Goal: Task Accomplishment & Management: Complete application form

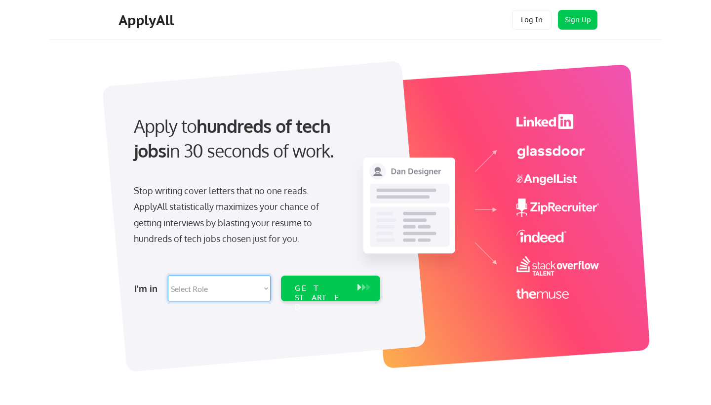
select select ""tech_finance_biz_ops_cos""
click at [320, 288] on div "GET STARTED" at bounding box center [321, 297] width 53 height 29
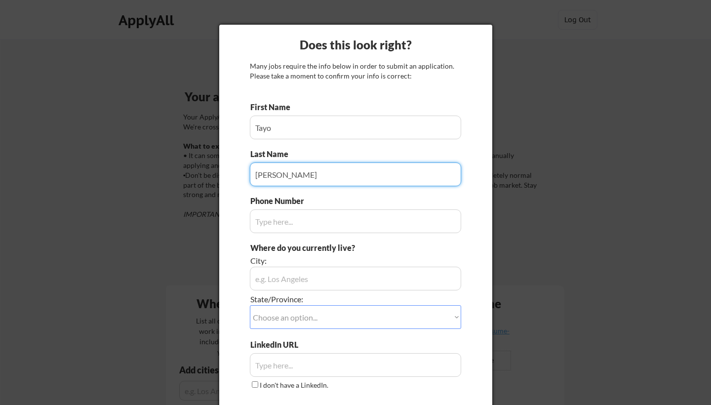
type input "Akanni"
click at [344, 233] on input "input" at bounding box center [355, 221] width 211 height 24
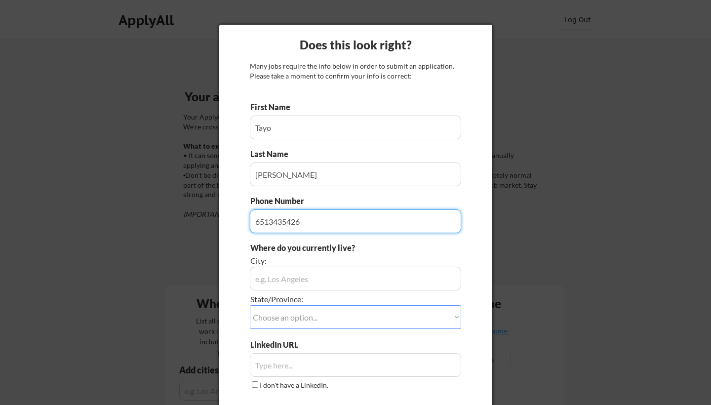
type input "6513435426"
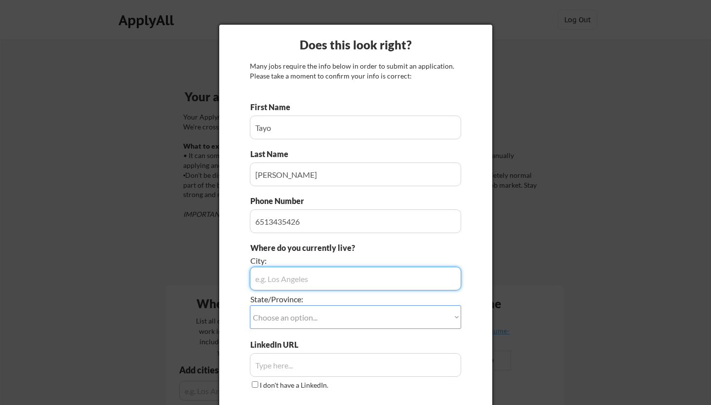
click at [288, 278] on input "input" at bounding box center [355, 279] width 211 height 24
type input "New York"
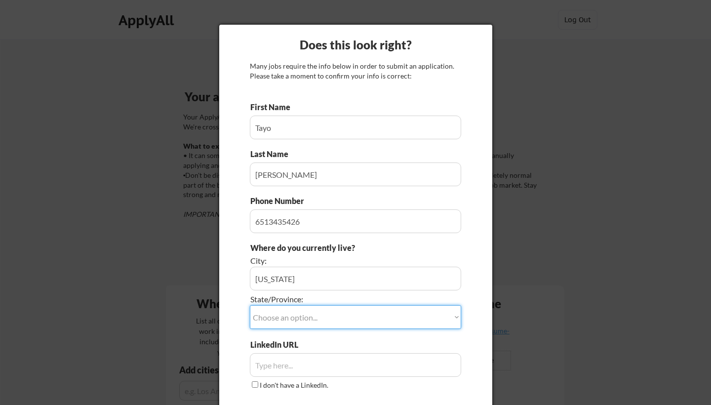
select select ""New York""
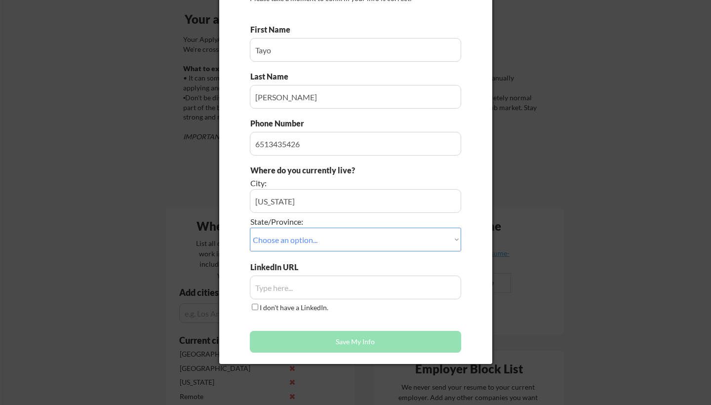
scroll to position [90, 0]
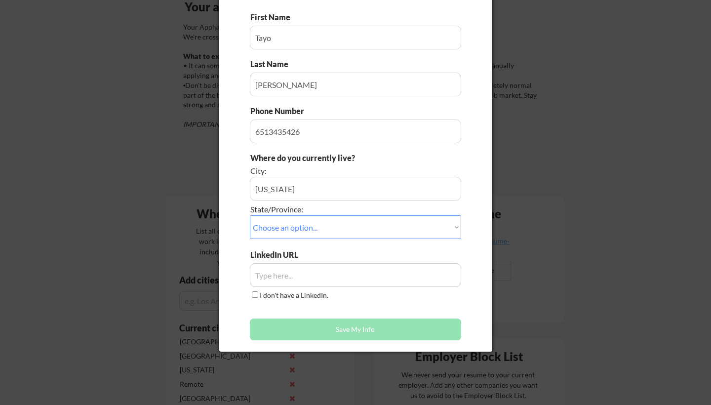
click at [323, 277] on input "input" at bounding box center [355, 275] width 211 height 24
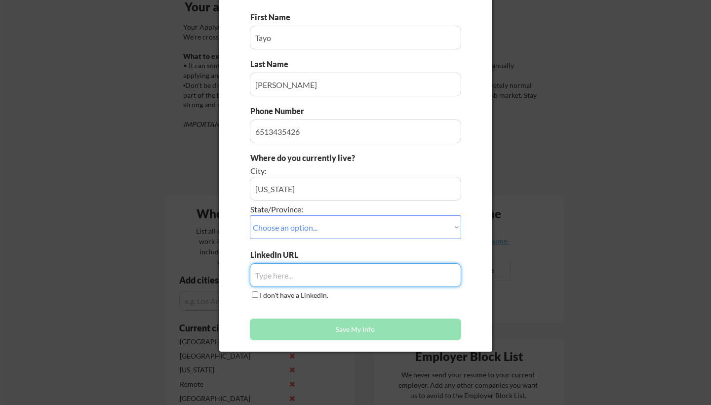
paste input "https://www.linkedin.com/in/ttakanni"
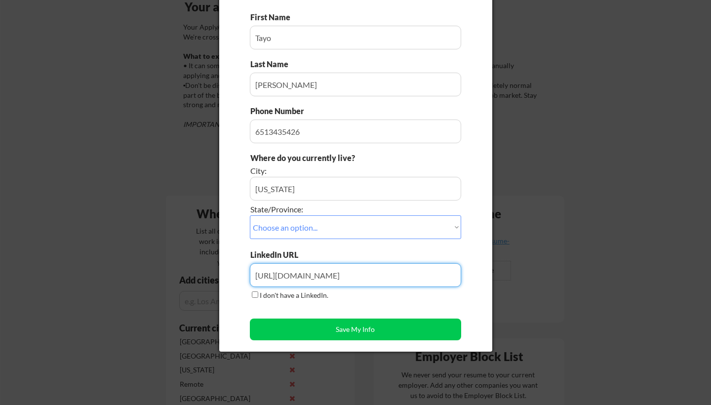
type input "https://www.linkedin.com/in/ttakanni"
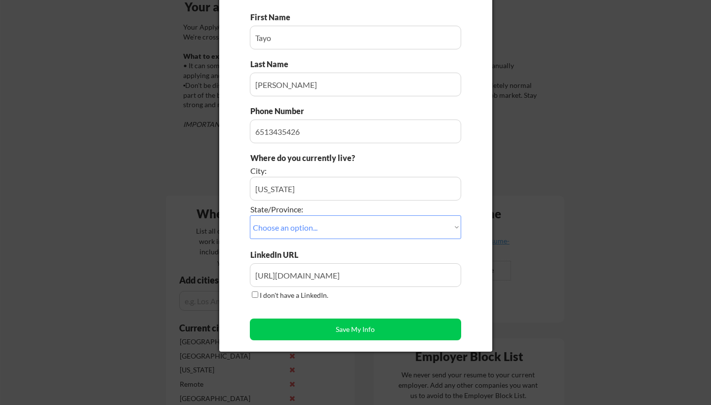
click at [283, 301] on div "I don't have a LinkedIn." at bounding box center [290, 295] width 81 height 11
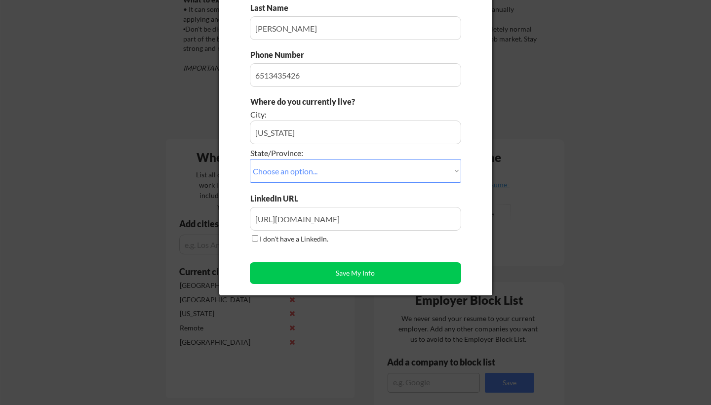
scroll to position [188, 0]
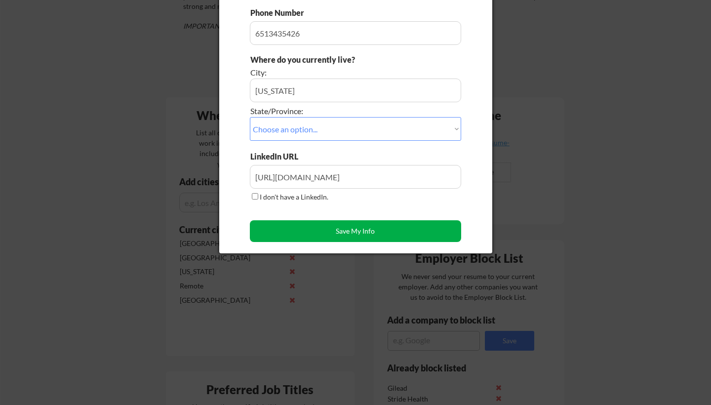
click at [325, 232] on button "Save My Info" at bounding box center [355, 231] width 211 height 22
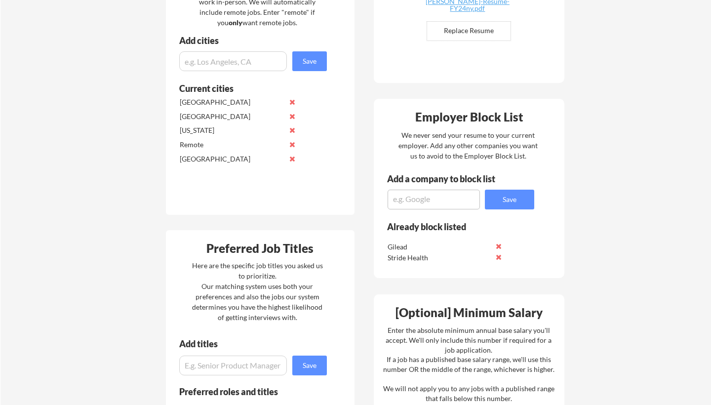
scroll to position [334, 0]
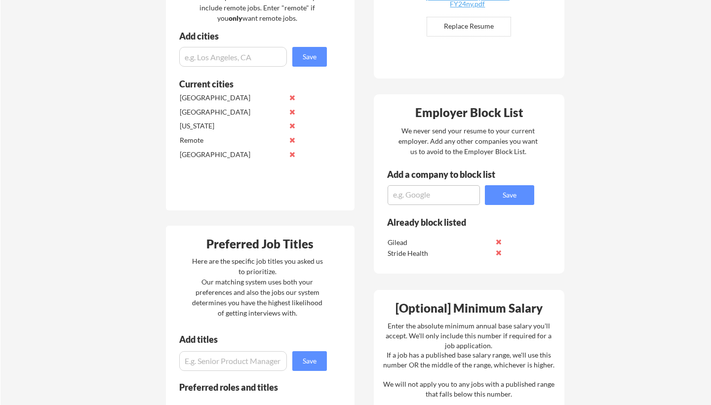
click at [411, 196] on textarea at bounding box center [434, 195] width 92 height 20
type textarea "equinox"
click at [508, 197] on button "Save" at bounding box center [509, 195] width 49 height 20
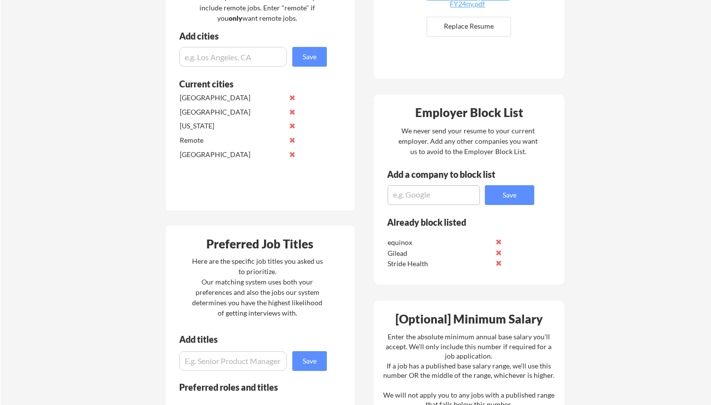
click at [438, 194] on textarea at bounding box center [434, 195] width 92 height 20
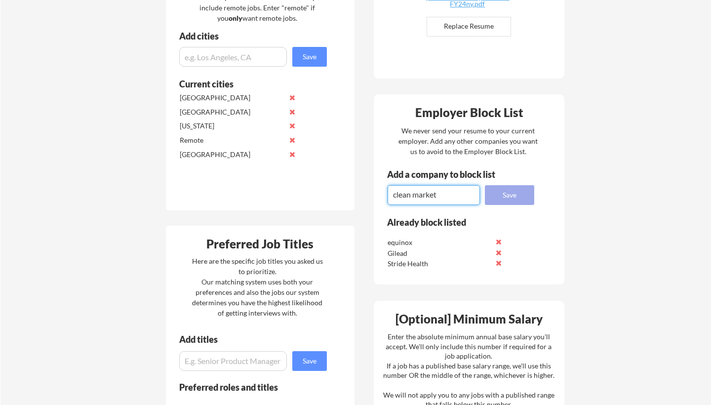
type textarea "clean market"
click at [509, 198] on button "Save" at bounding box center [509, 195] width 49 height 20
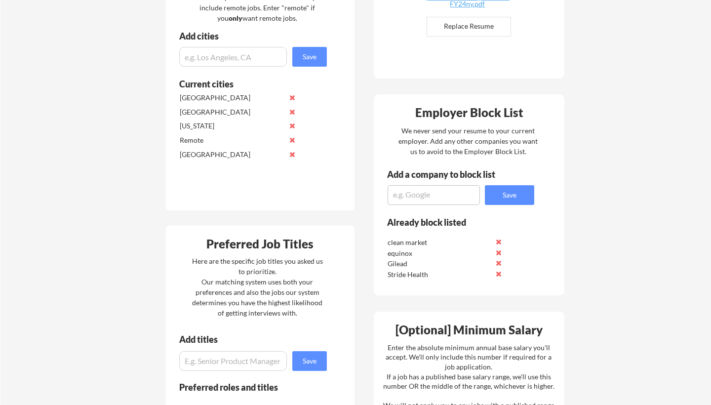
click at [439, 198] on textarea at bounding box center [434, 195] width 92 height 20
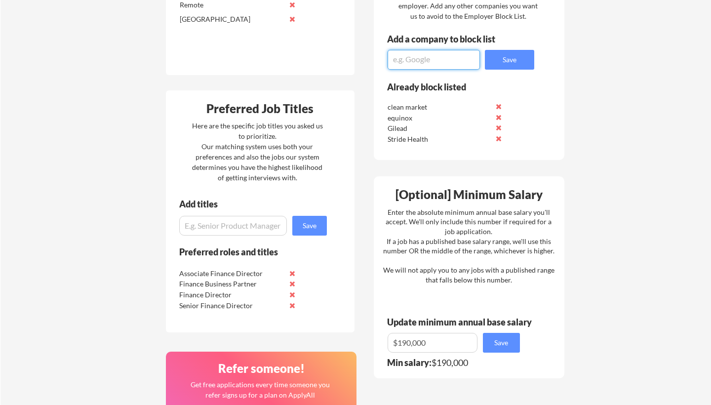
scroll to position [473, 0]
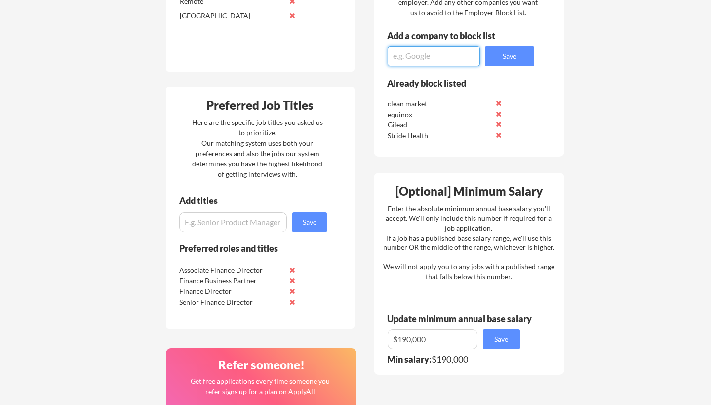
click at [246, 227] on input "input" at bounding box center [233, 222] width 108 height 20
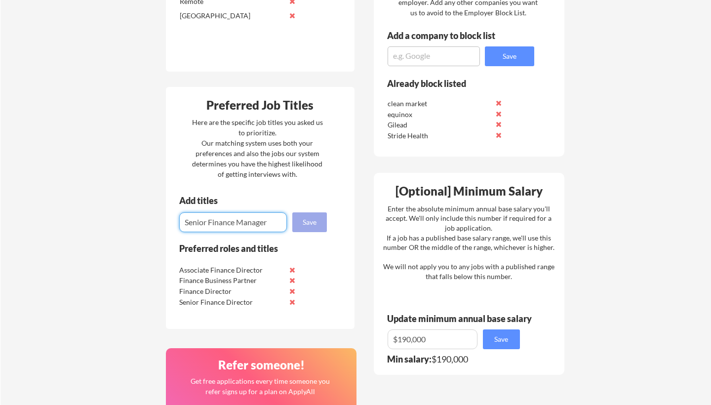
type input "Senior Finance Manager"
click at [322, 229] on button "Save" at bounding box center [309, 222] width 35 height 20
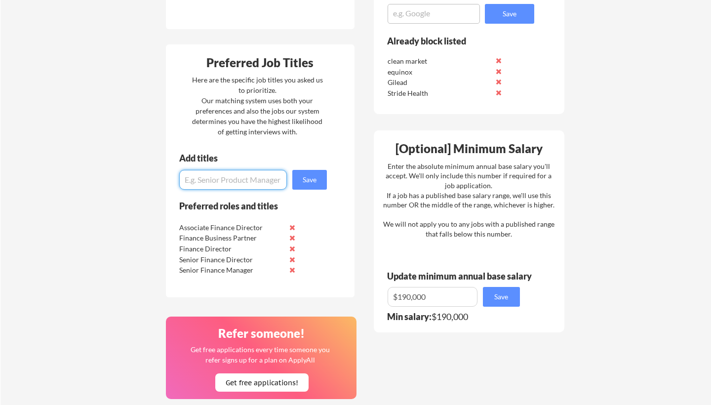
scroll to position [541, 0]
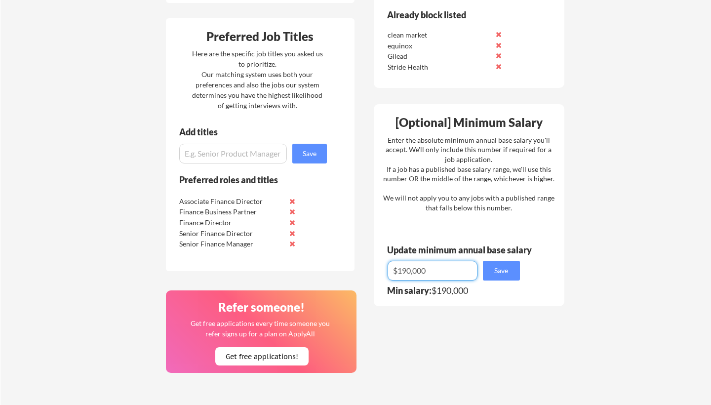
drag, startPoint x: 430, startPoint y: 268, endPoint x: 365, endPoint y: 267, distance: 65.2
click at [365, 267] on div "Where should we look? List all cities where you would be able to work in-person…" at bounding box center [365, 144] width 415 height 817
type input "$180,000"
click at [505, 269] on button "Save" at bounding box center [501, 271] width 37 height 20
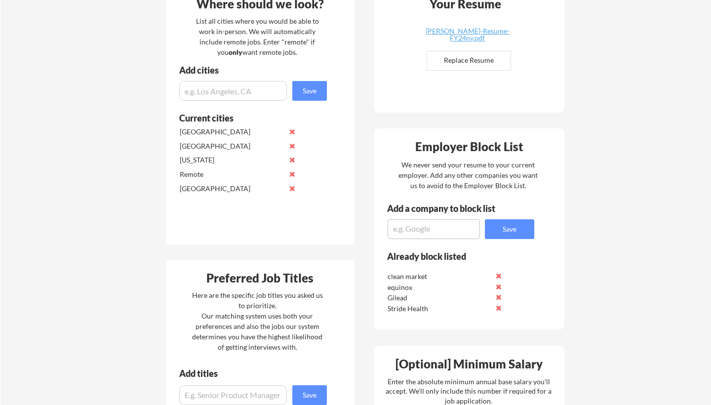
scroll to position [299, 0]
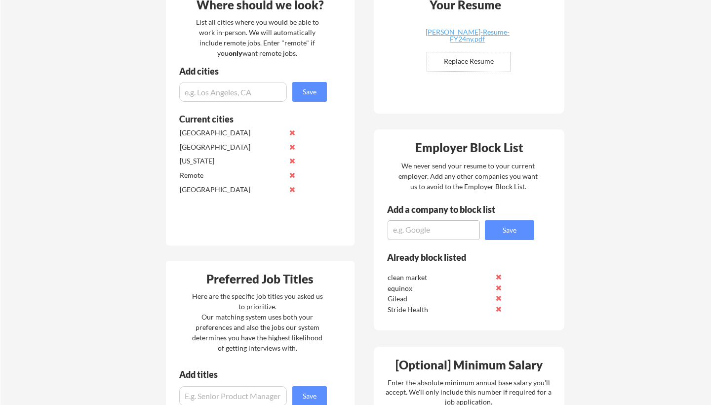
click at [251, 88] on input "input" at bounding box center [233, 92] width 108 height 20
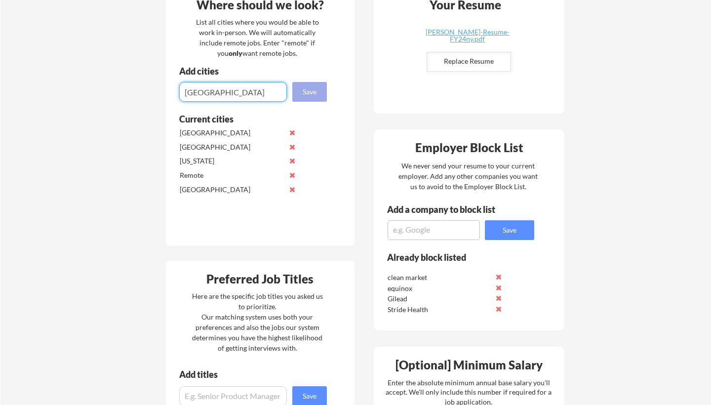
type input "Paris"
click at [317, 89] on button "Save" at bounding box center [309, 92] width 35 height 20
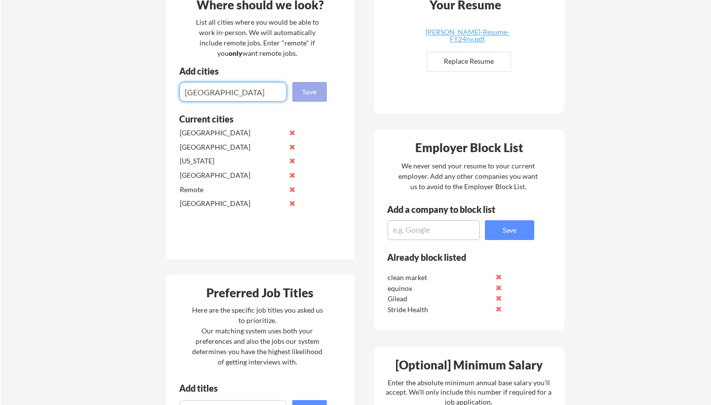
type input "tokyo"
click at [306, 94] on button "Save" at bounding box center [309, 92] width 35 height 20
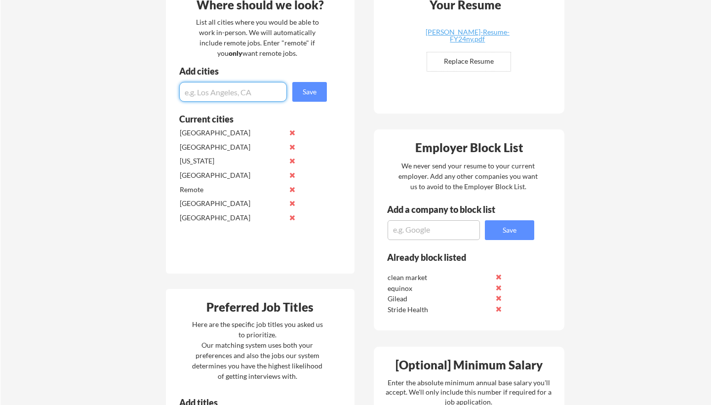
click at [291, 144] on button at bounding box center [292, 146] width 7 height 7
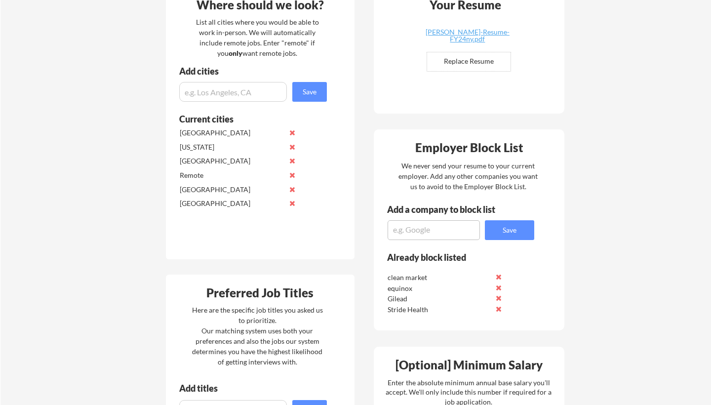
click at [293, 130] on button at bounding box center [292, 132] width 7 height 7
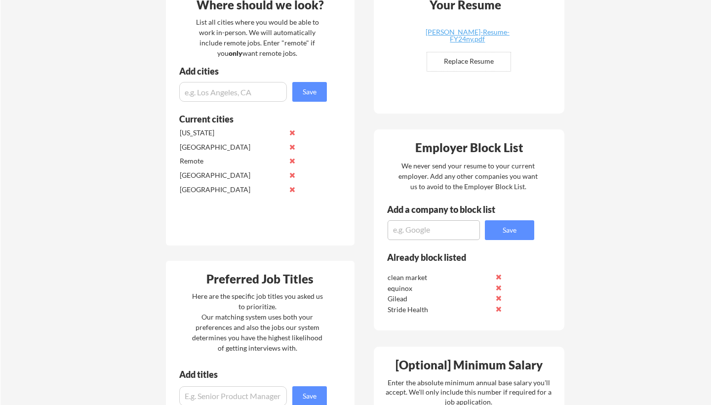
click at [293, 132] on button at bounding box center [292, 132] width 7 height 7
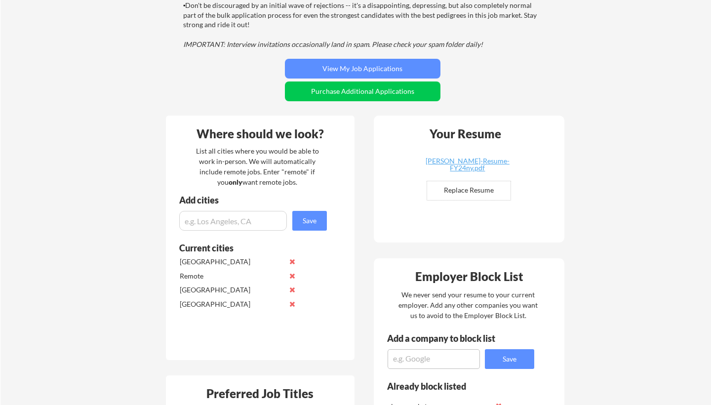
scroll to position [172, 0]
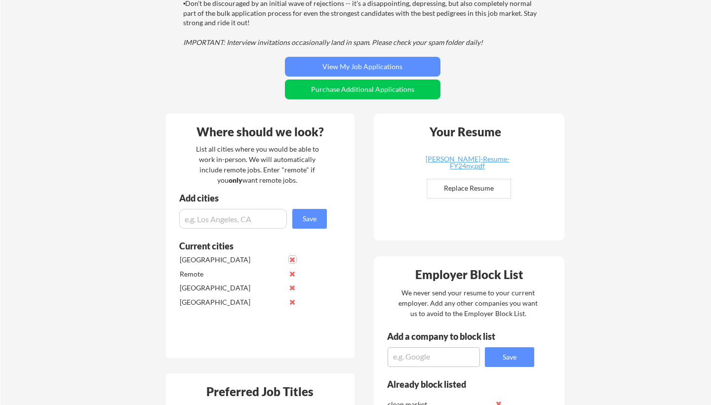
click at [476, 191] on input "file" at bounding box center [468, 188] width 83 height 19
type input "C:\fakepath\Tayo Akanni Resume - FY25.pdf"
click at [443, 160] on div "Tayo Akanni Resume - FY25.pdf" at bounding box center [468, 159] width 118 height 7
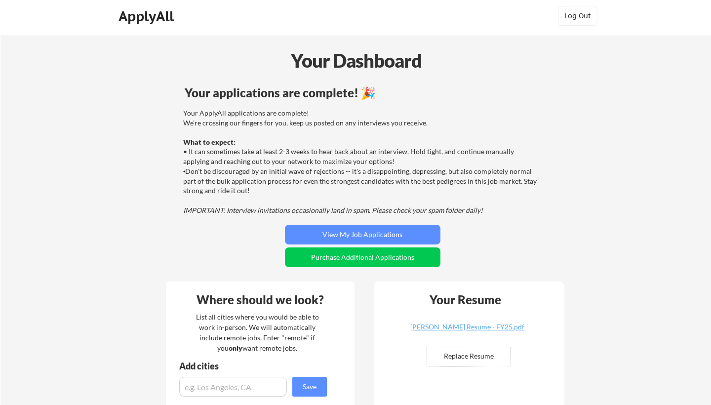
scroll to position [3, 0]
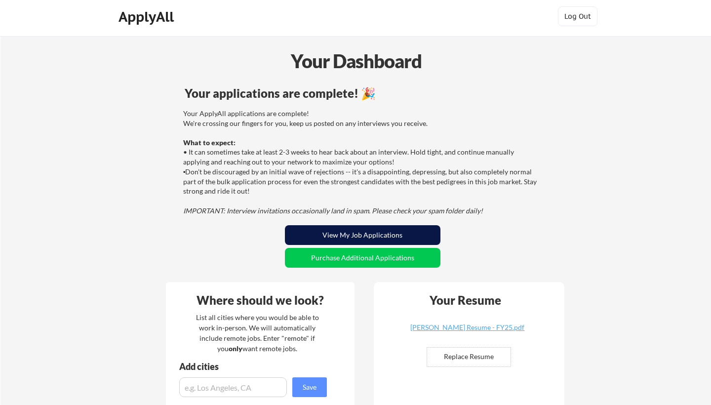
click at [355, 233] on button "View My Job Applications" at bounding box center [363, 235] width 156 height 20
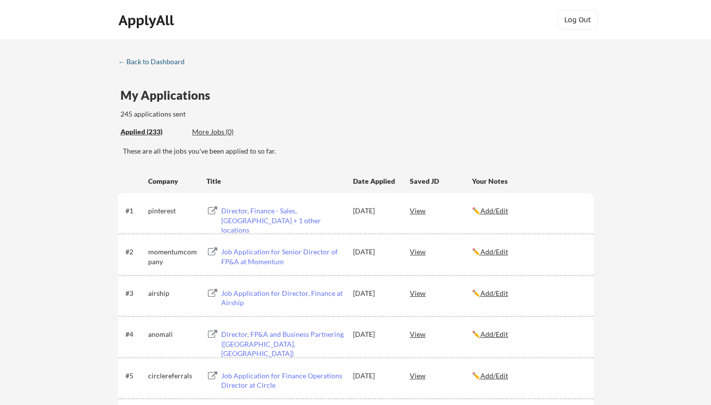
click at [156, 64] on div "← Back to Dashboard" at bounding box center [155, 61] width 74 height 7
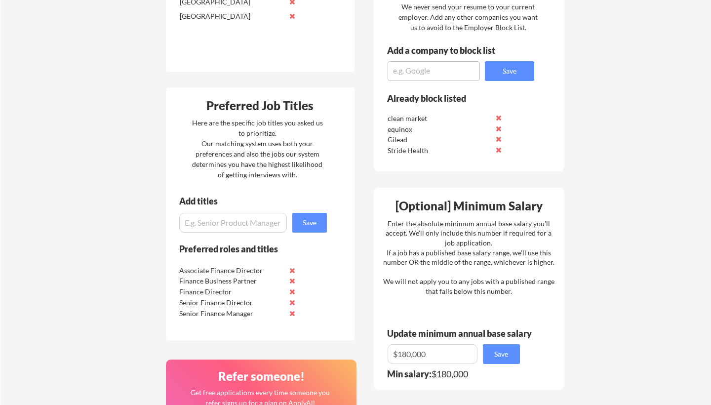
scroll to position [503, 0]
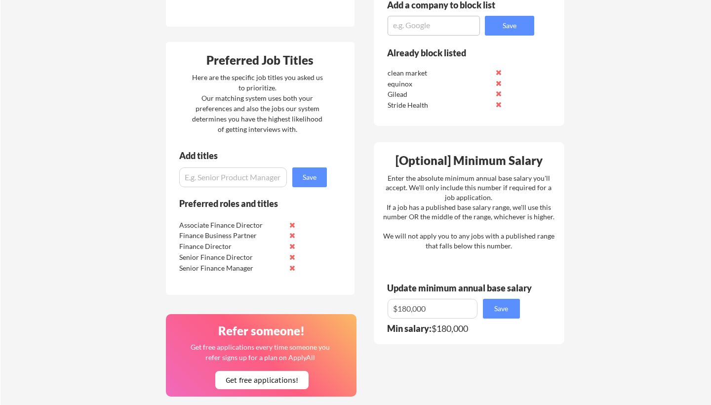
click at [293, 256] on button at bounding box center [292, 256] width 7 height 7
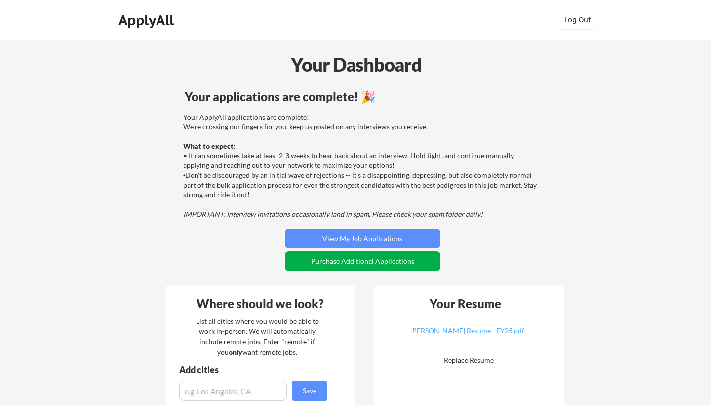
scroll to position [0, 0]
click at [329, 264] on button "Purchase Additional Applications" at bounding box center [363, 261] width 156 height 20
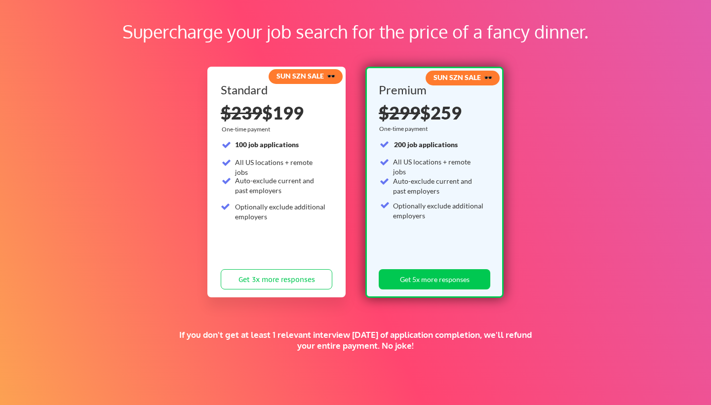
scroll to position [46, 0]
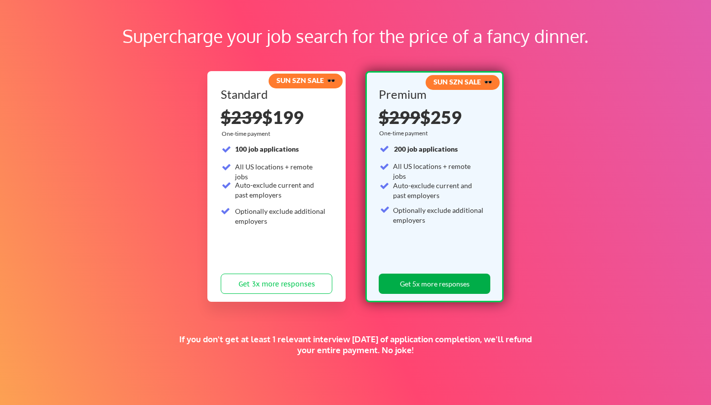
click at [421, 281] on button "Get 5x more responses" at bounding box center [435, 284] width 112 height 20
